Goal: Information Seeking & Learning: Learn about a topic

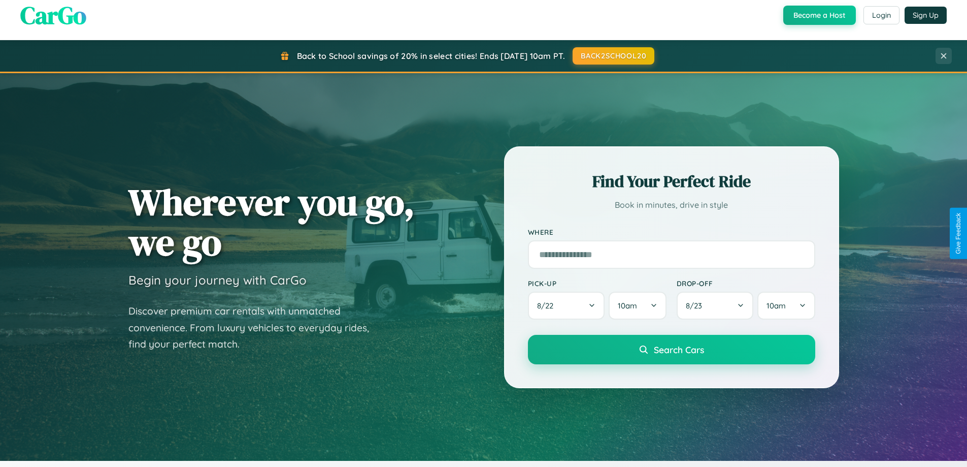
scroll to position [699, 0]
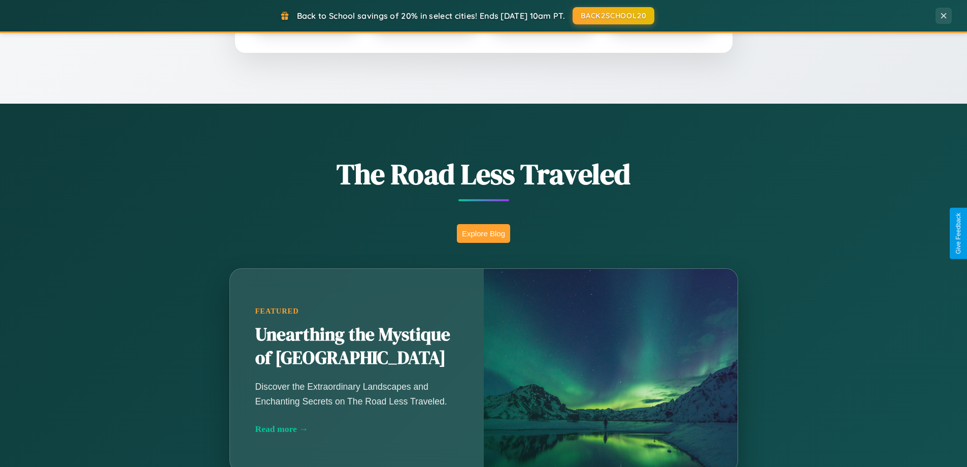
click at [483, 233] on button "Explore Blog" at bounding box center [483, 233] width 53 height 19
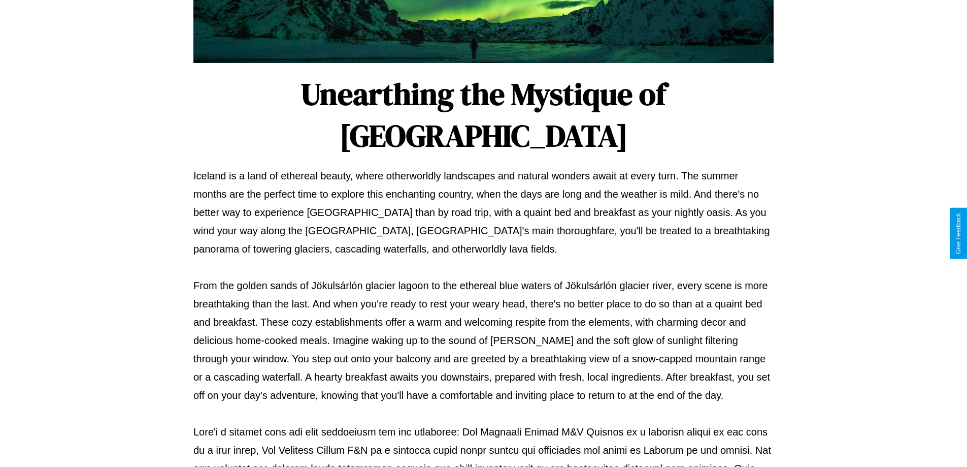
scroll to position [329, 0]
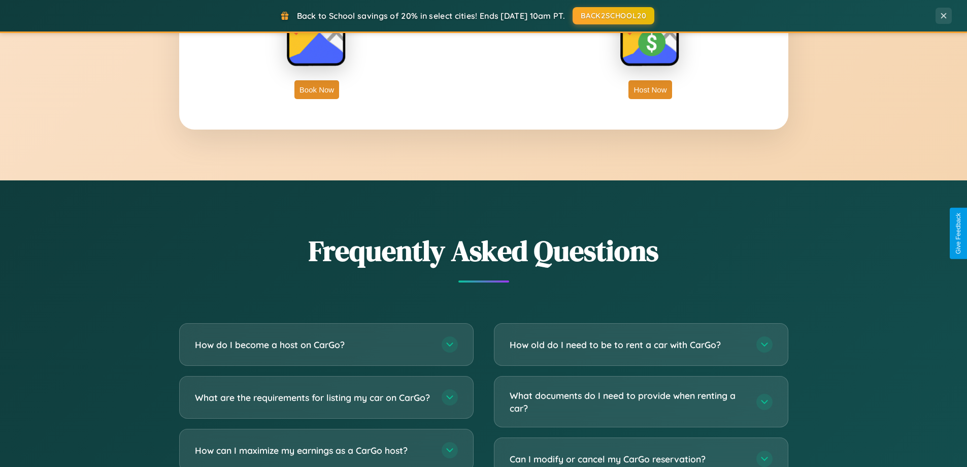
scroll to position [1954, 0]
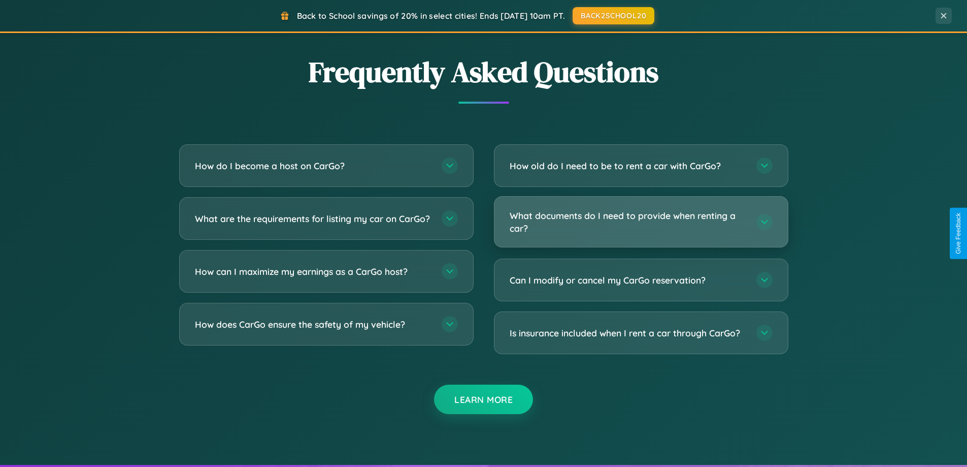
click at [641, 222] on h3 "What documents do I need to provide when renting a car?" at bounding box center [628, 221] width 237 height 25
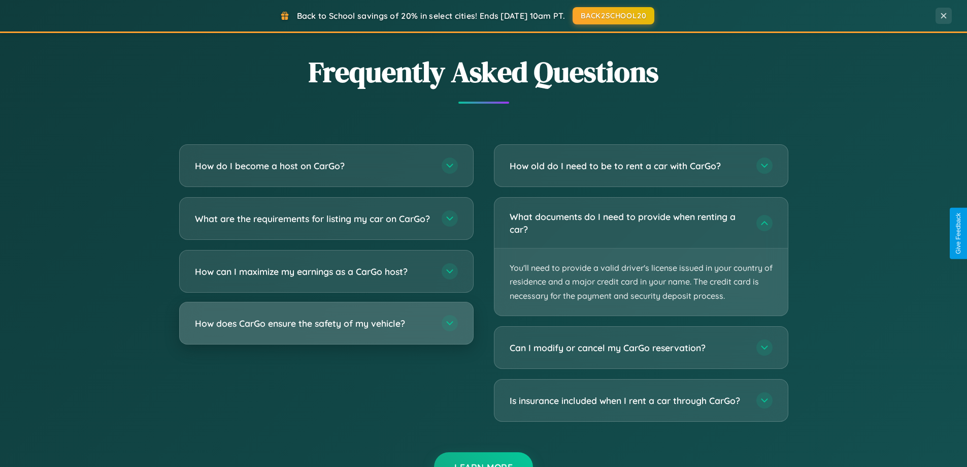
click at [326, 330] on h3 "How does CarGo ensure the safety of my vehicle?" at bounding box center [313, 323] width 237 height 13
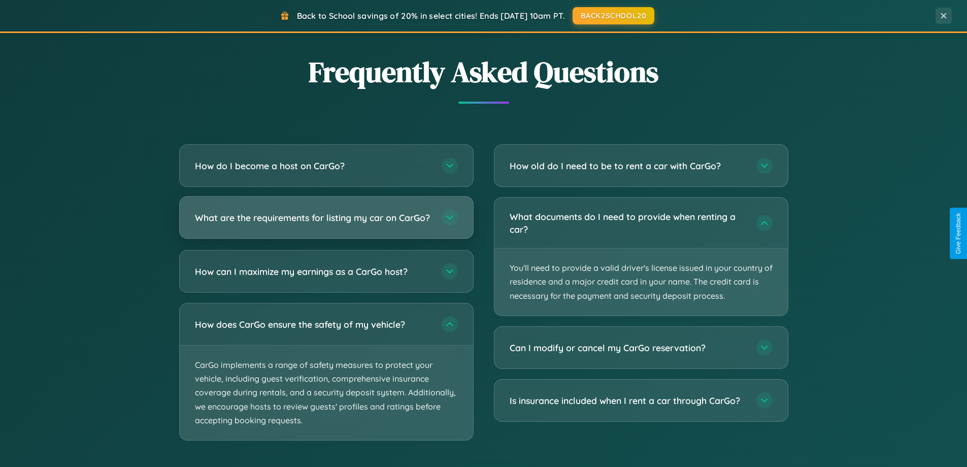
click at [326, 222] on h3 "What are the requirements for listing my car on CarGo?" at bounding box center [313, 217] width 237 height 13
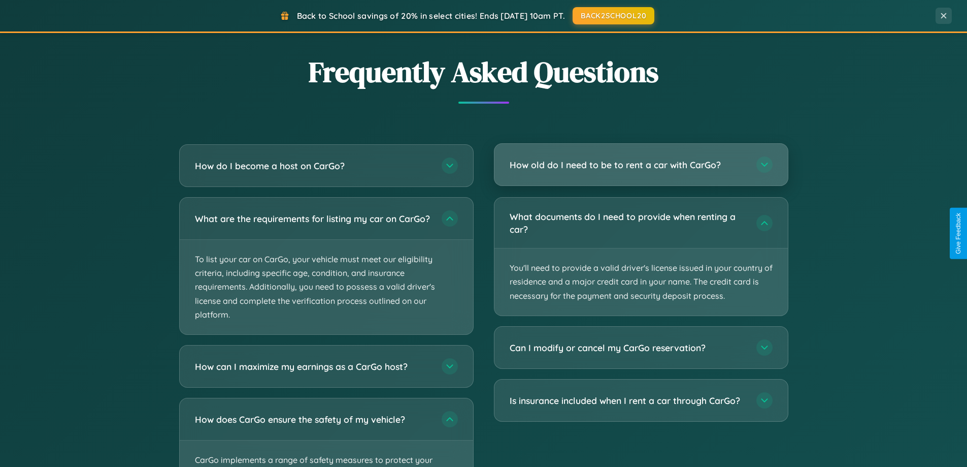
click at [641, 165] on h3 "How old do I need to be to rent a car with CarGo?" at bounding box center [628, 164] width 237 height 13
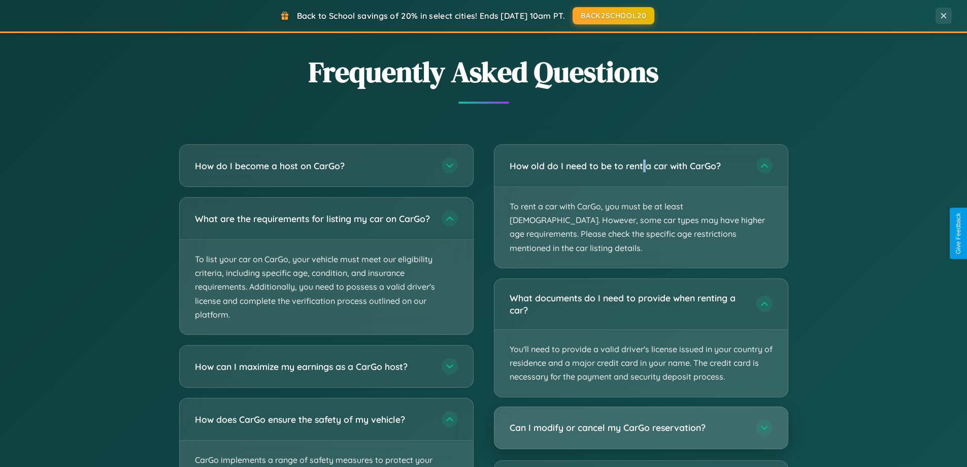
click at [641, 421] on h3 "Can I modify or cancel my CarGo reservation?" at bounding box center [628, 427] width 237 height 13
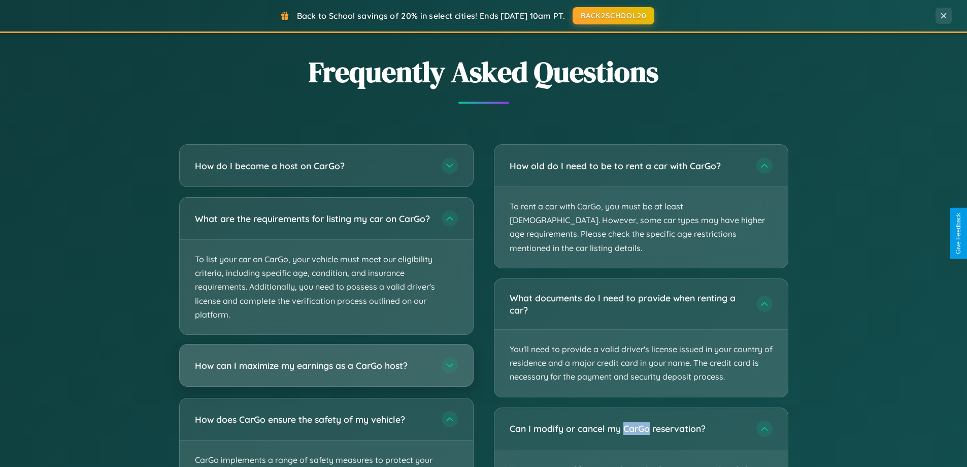
click at [326, 372] on h3 "How can I maximize my earnings as a CarGo host?" at bounding box center [313, 365] width 237 height 13
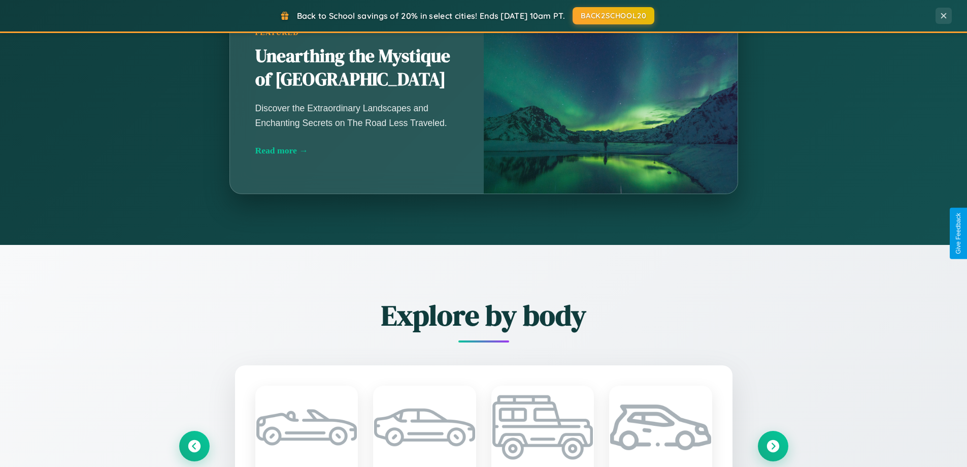
scroll to position [0, 0]
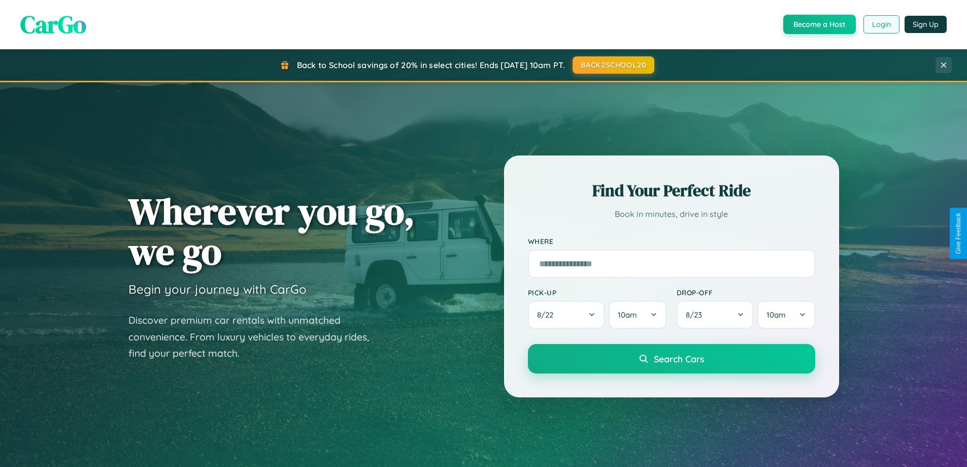
click at [881, 24] on button "Login" at bounding box center [882, 24] width 36 height 18
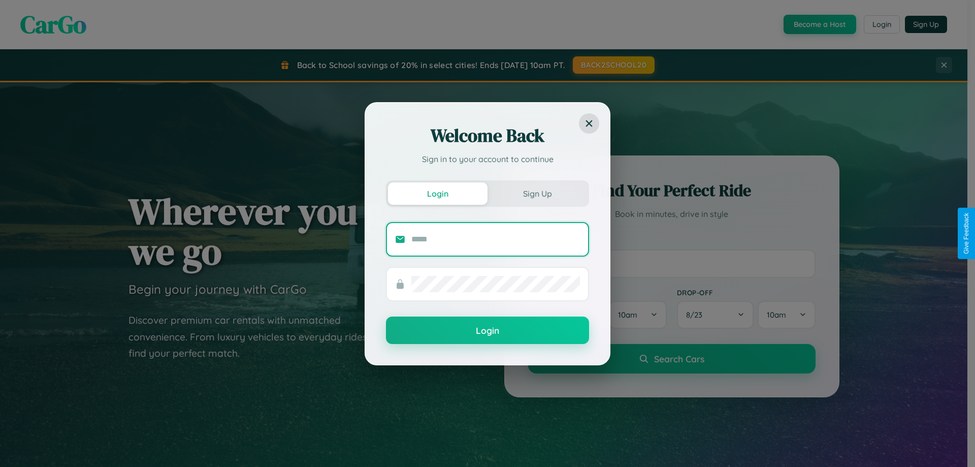
click at [496, 239] on input "text" at bounding box center [495, 239] width 169 height 16
type input "**********"
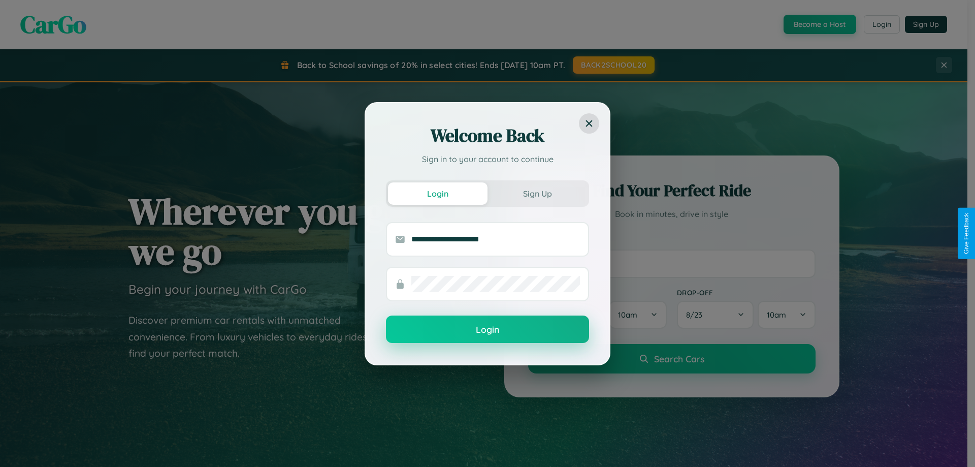
click at [487, 330] on button "Login" at bounding box center [487, 328] width 203 height 27
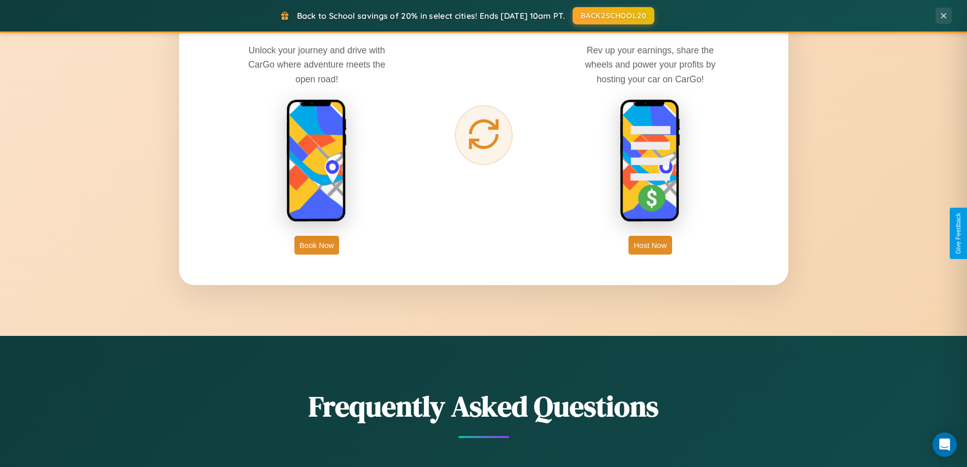
scroll to position [1631, 0]
